Goal: Information Seeking & Learning: Find contact information

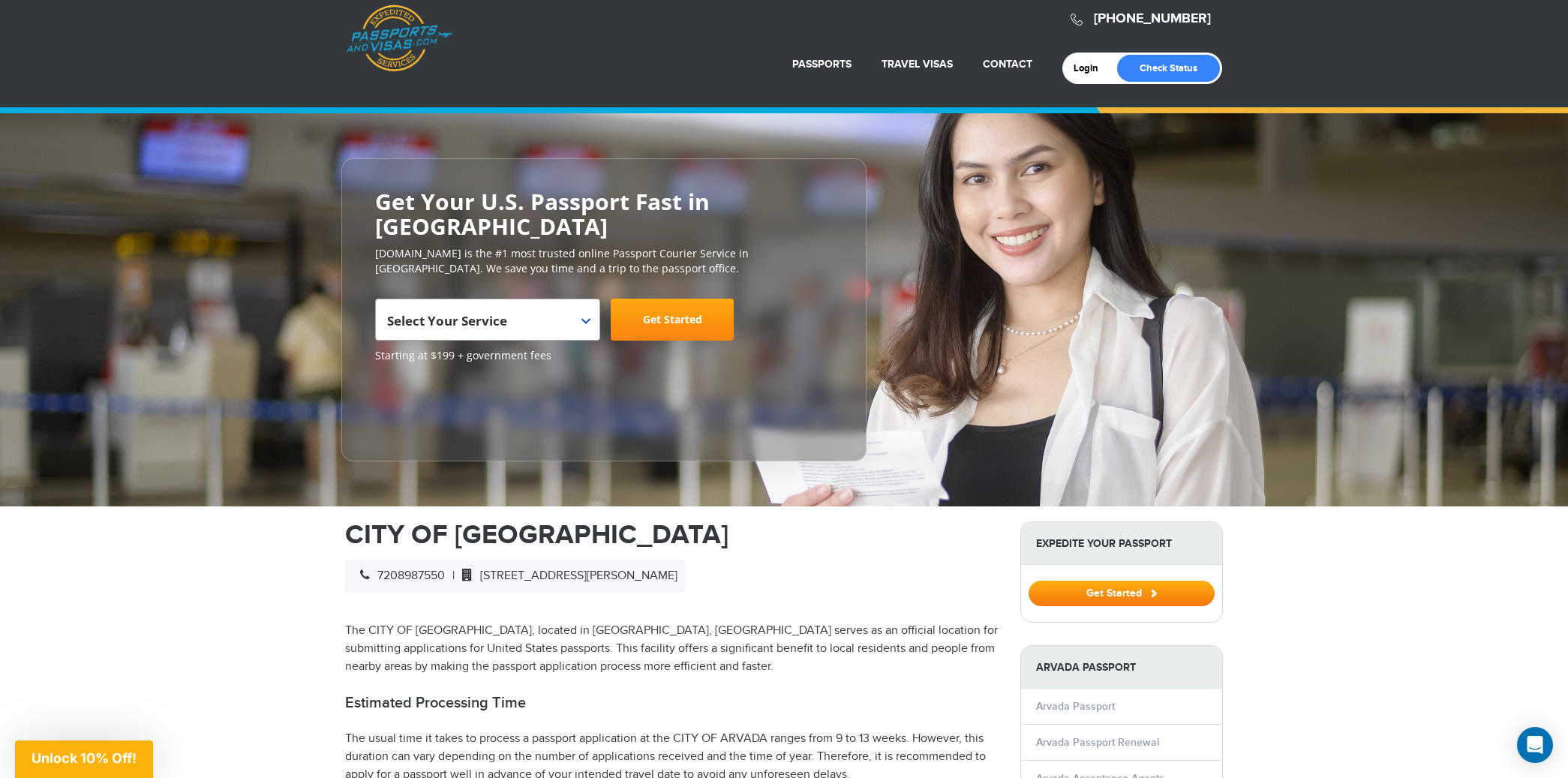
scroll to position [18, 0]
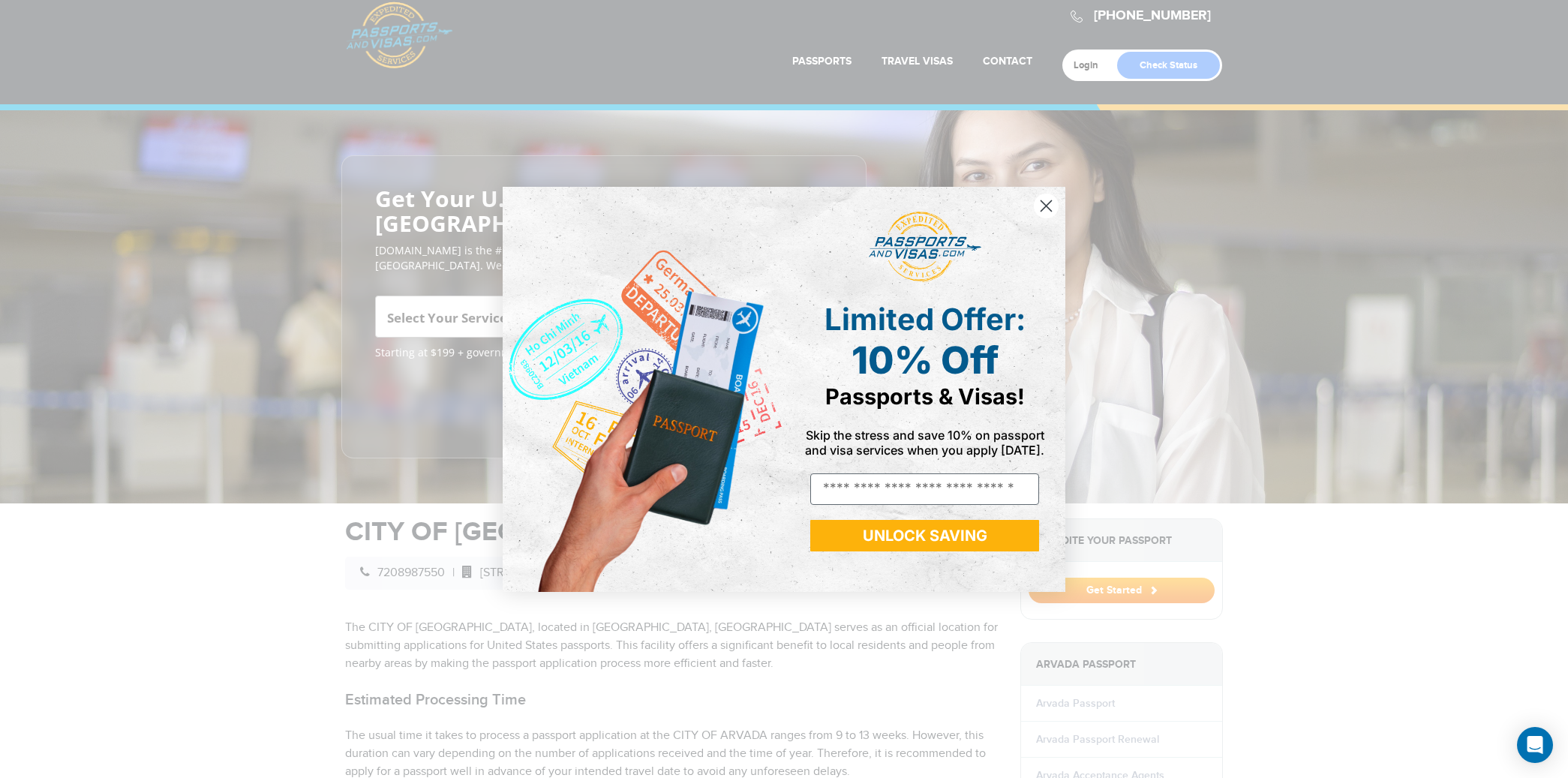
click at [1051, 203] on circle "Close dialog" at bounding box center [1046, 204] width 25 height 25
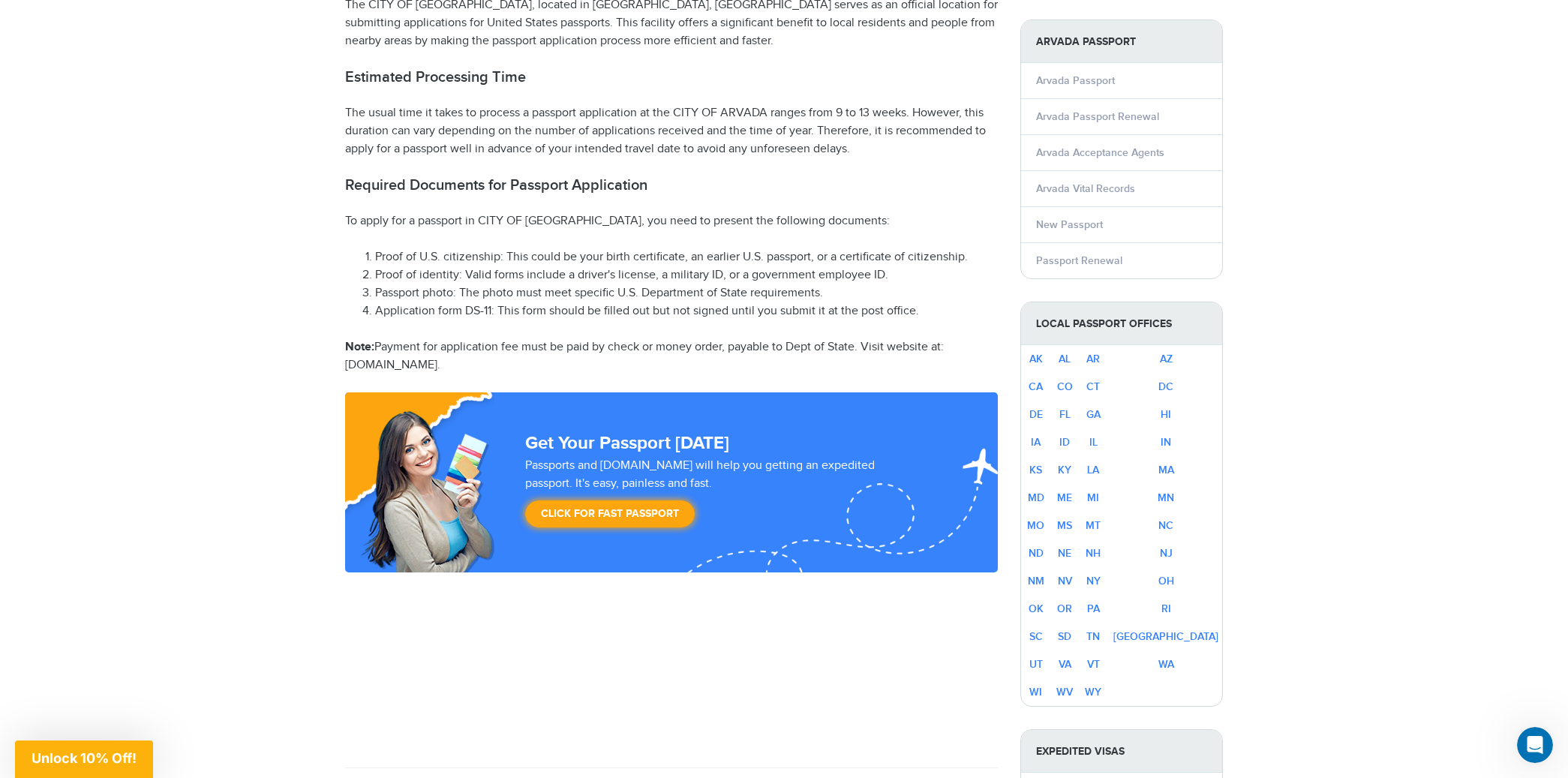
scroll to position [635, 0]
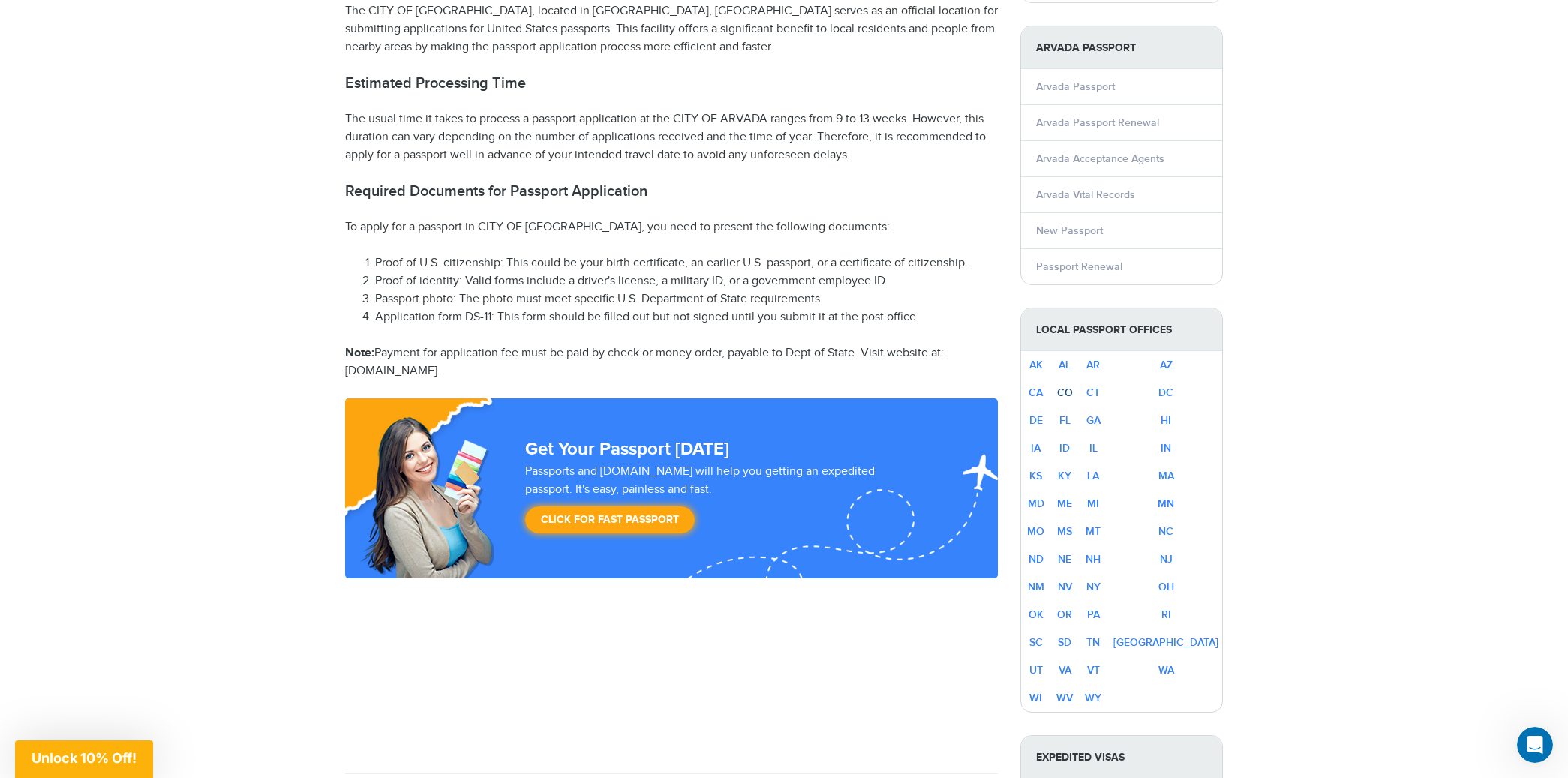
click at [1073, 387] on link "CO" at bounding box center [1065, 393] width 16 height 13
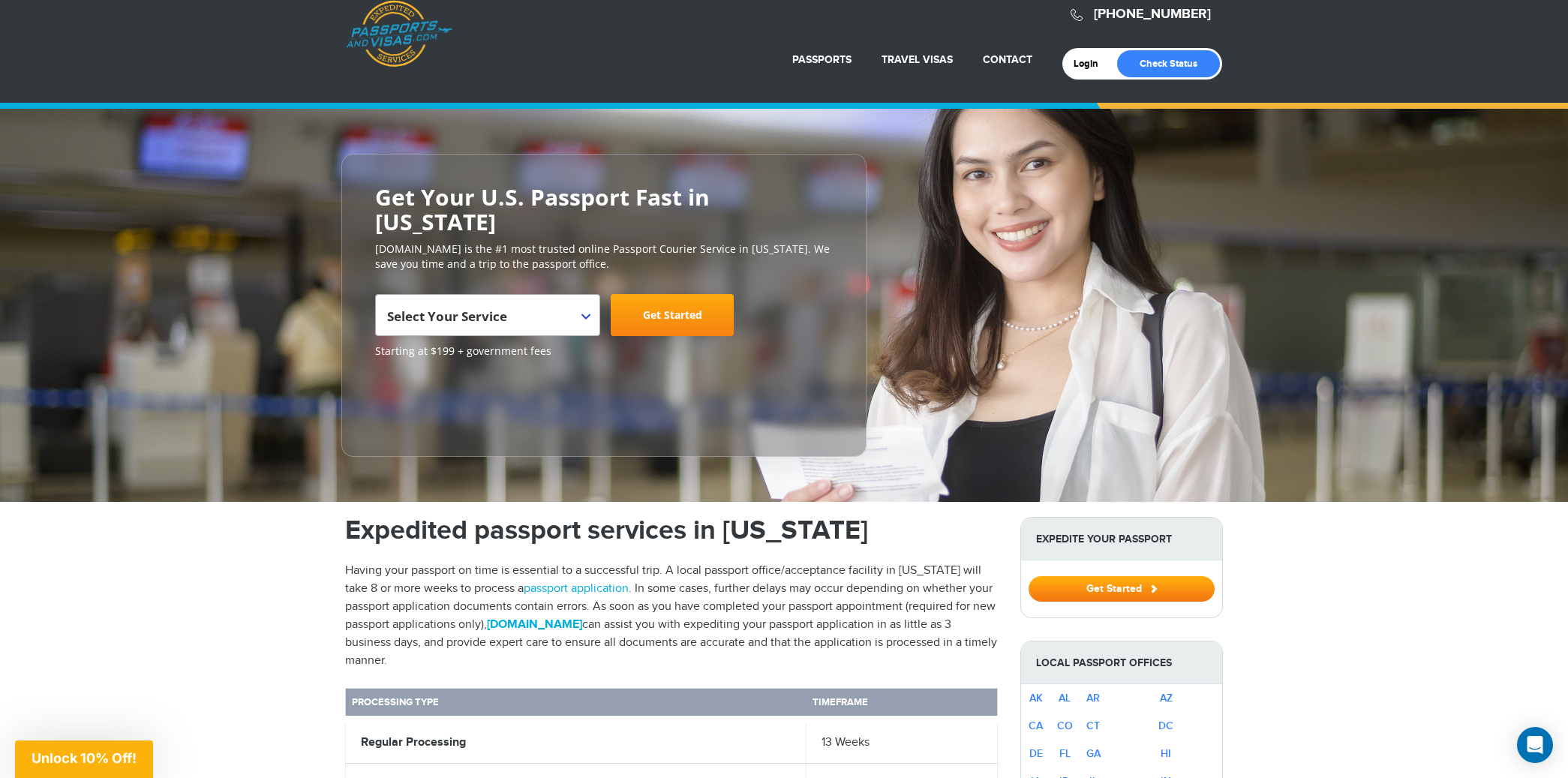
scroll to position [19, 0]
